Goal: Information Seeking & Learning: Learn about a topic

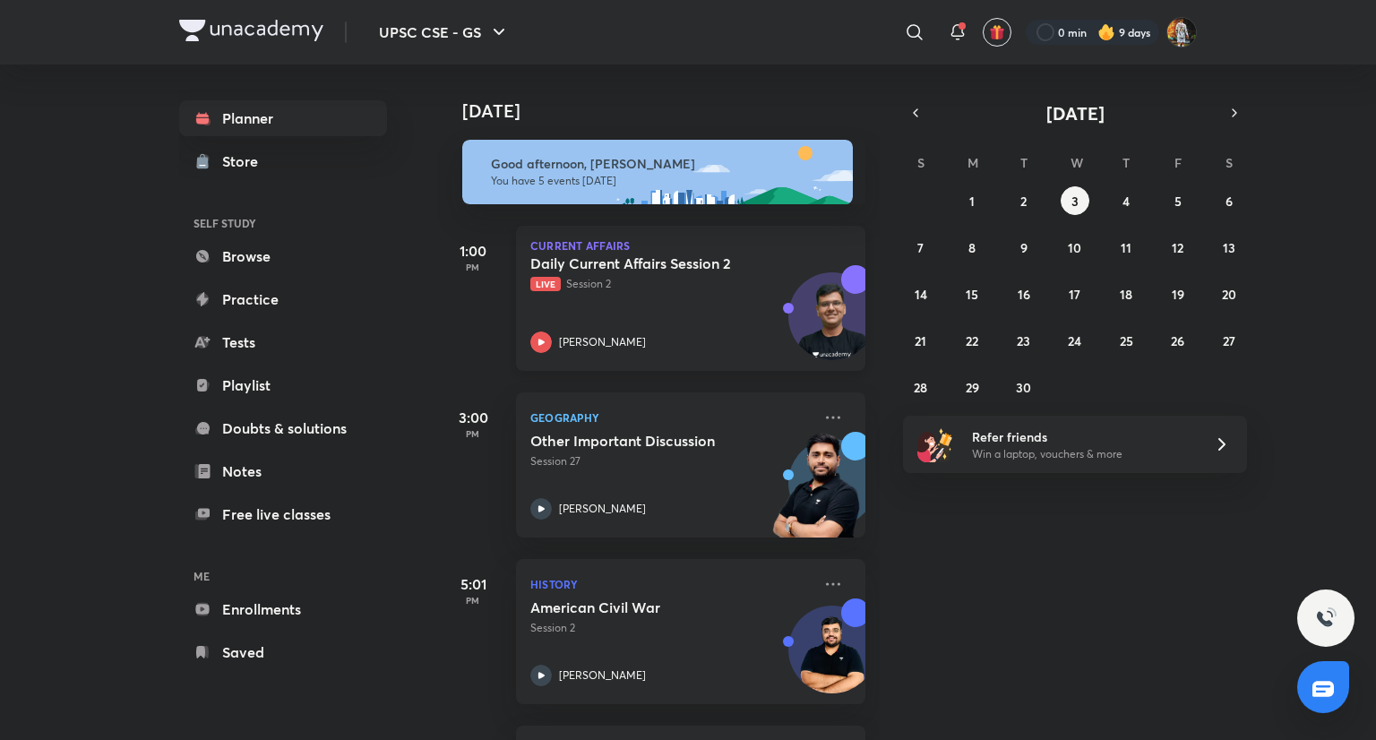
click at [618, 313] on div "Daily Current Affairs Session 2 Live Session 2 Chandramouli Choudhary" at bounding box center [670, 303] width 281 height 99
